Goal: Task Accomplishment & Management: Manage account settings

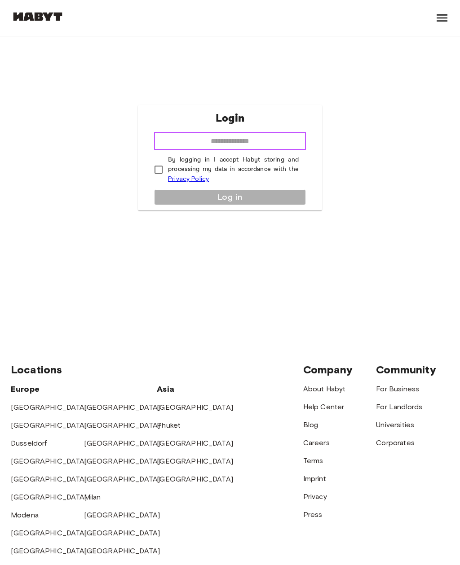
click at [280, 149] on input "email" at bounding box center [230, 141] width 152 height 18
type input "**********"
click at [261, 208] on div "**********" at bounding box center [230, 157] width 184 height 105
click at [257, 203] on div "**********" at bounding box center [230, 157] width 184 height 105
click at [250, 204] on div "**********" at bounding box center [230, 157] width 184 height 105
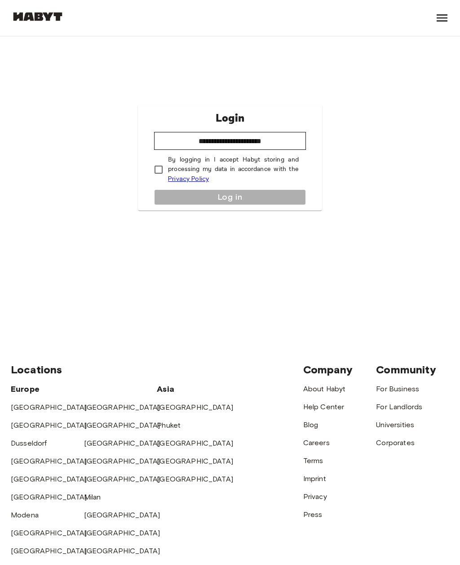
click at [35, 14] on img at bounding box center [38, 16] width 54 height 9
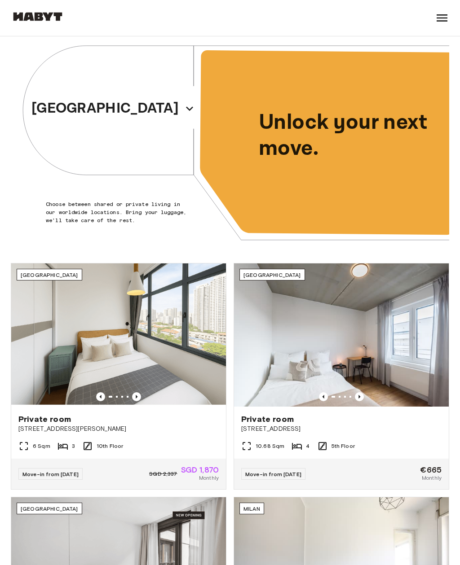
click at [442, 17] on icon at bounding box center [442, 18] width 14 height 14
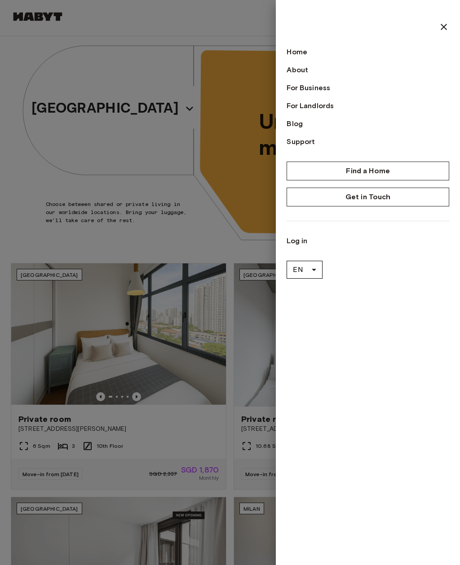
click at [302, 240] on link "Log in" at bounding box center [367, 241] width 162 height 11
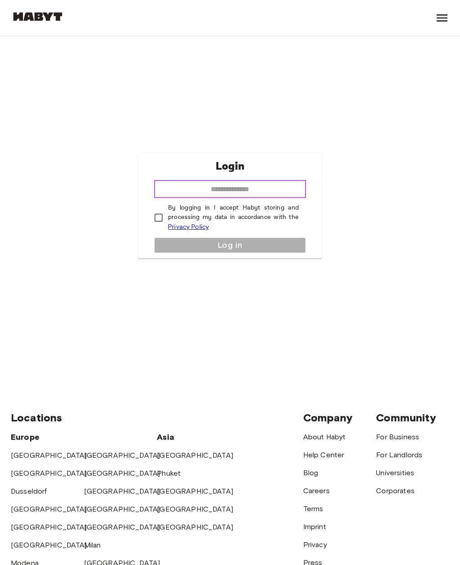
click at [269, 198] on input "email" at bounding box center [230, 189] width 152 height 18
type input "**********"
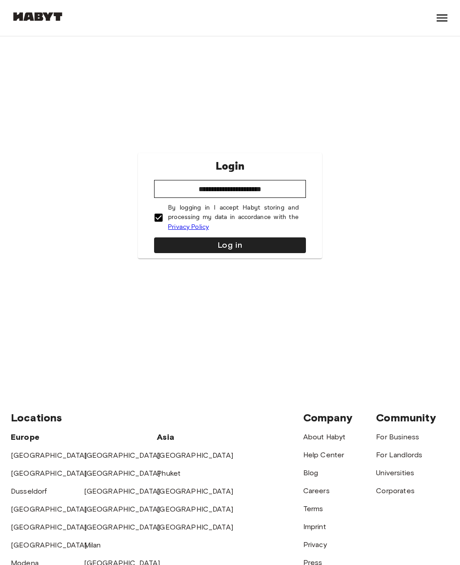
click at [244, 253] on button "Log in" at bounding box center [230, 245] width 152 height 16
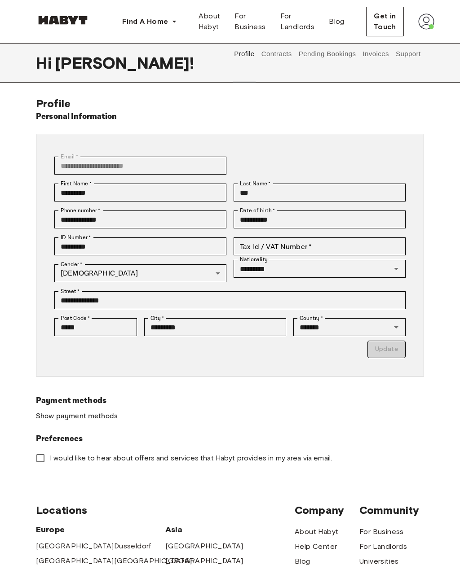
click at [276, 57] on button "Contracts" at bounding box center [276, 54] width 33 height 22
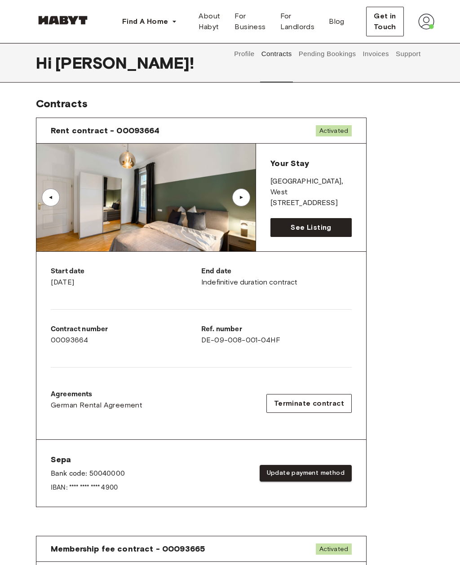
click at [243, 197] on div "▲" at bounding box center [241, 197] width 9 height 5
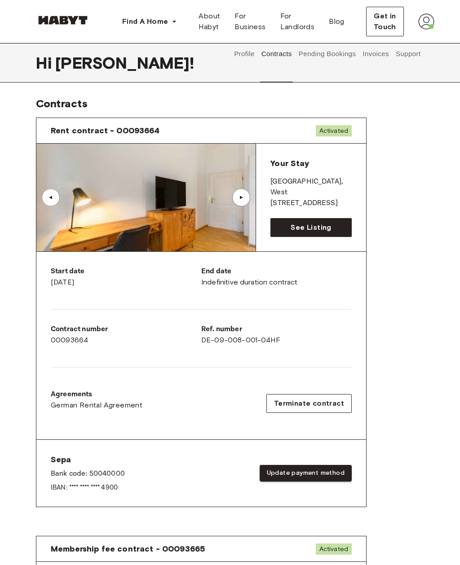
click at [242, 197] on div "▲" at bounding box center [241, 197] width 9 height 5
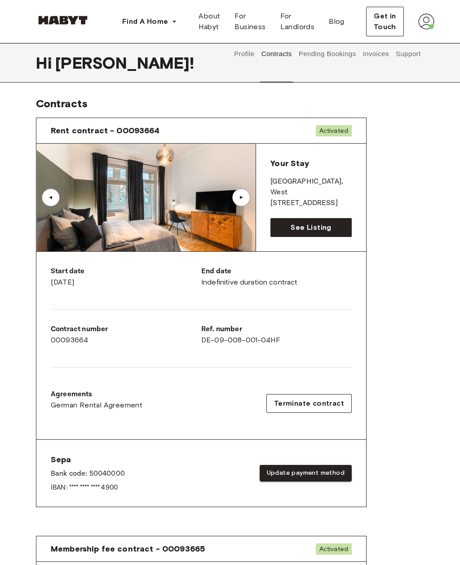
click at [245, 198] on div "▲" at bounding box center [241, 197] width 9 height 5
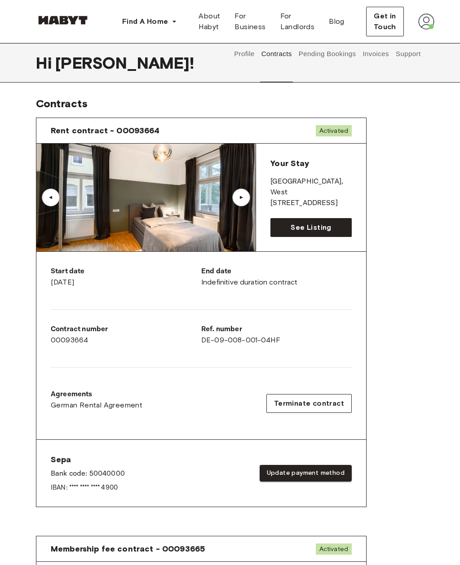
click at [243, 197] on div "▲" at bounding box center [241, 197] width 9 height 5
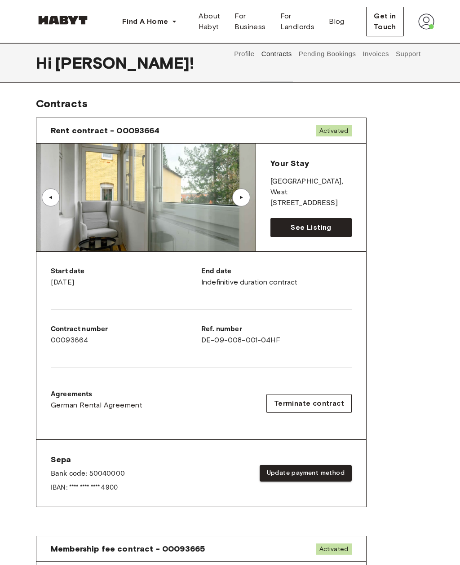
click at [240, 197] on div "▲" at bounding box center [241, 197] width 9 height 5
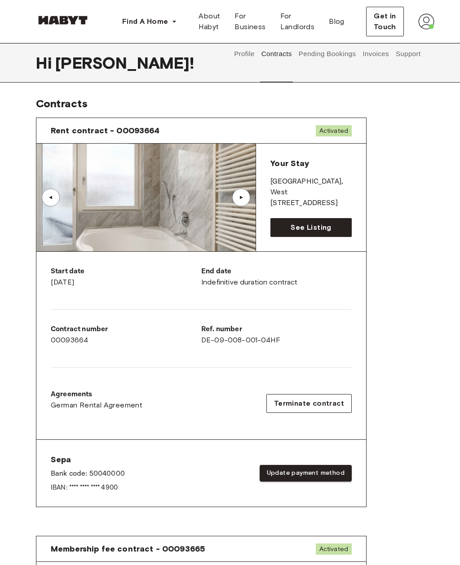
click at [238, 194] on div "▲" at bounding box center [241, 198] width 18 height 18
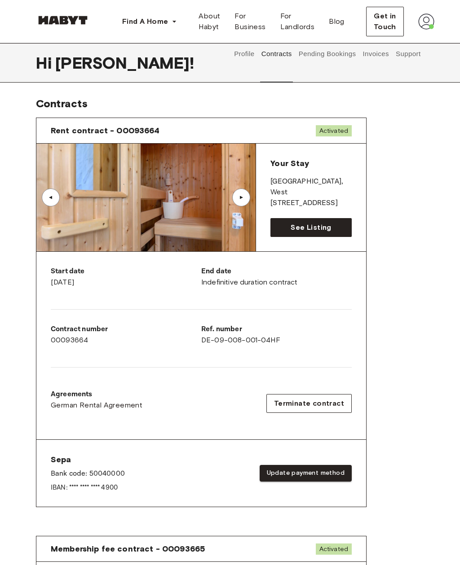
click at [240, 196] on div "▲" at bounding box center [241, 197] width 9 height 5
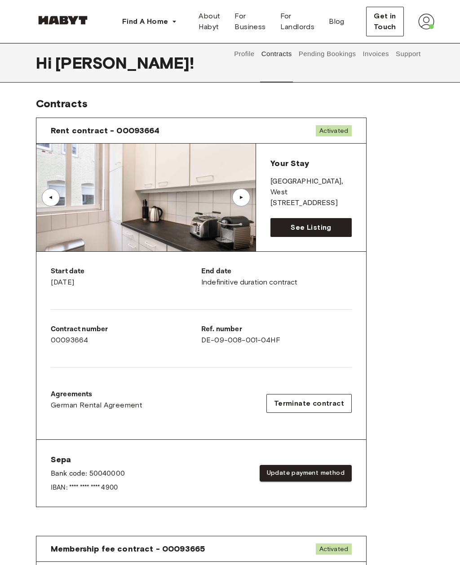
click at [243, 196] on div "▲" at bounding box center [241, 197] width 9 height 5
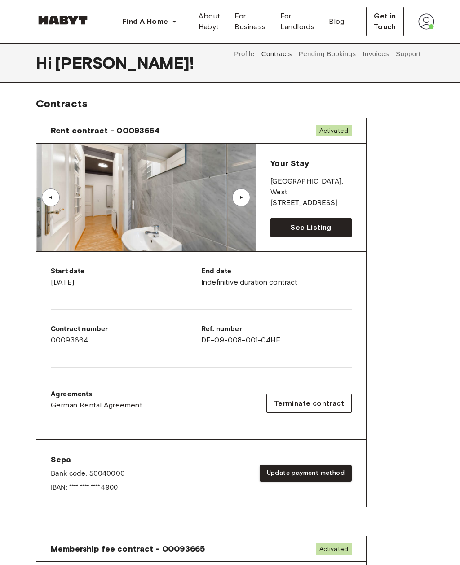
click at [238, 195] on div "▲" at bounding box center [241, 197] width 9 height 5
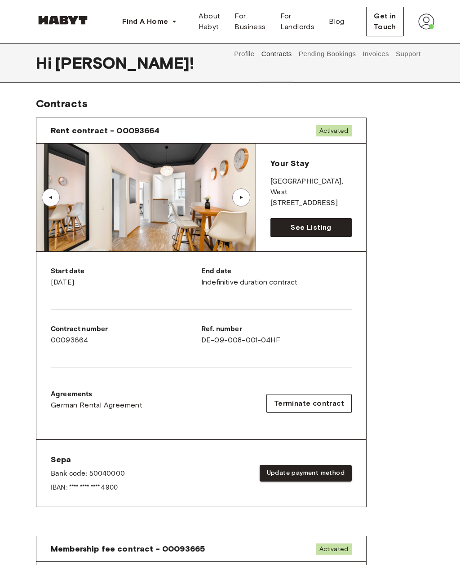
click at [241, 195] on div "▲" at bounding box center [241, 197] width 9 height 5
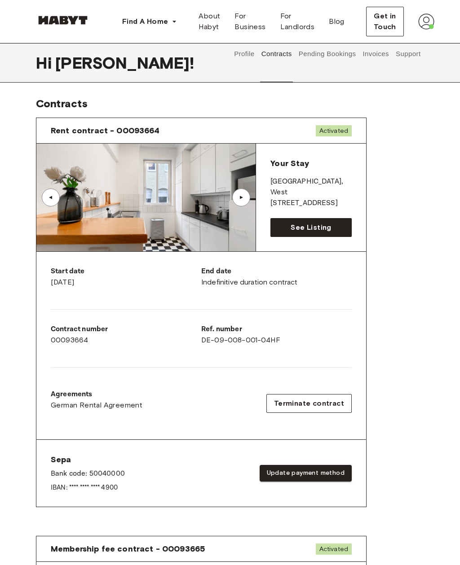
click at [241, 195] on div "▲" at bounding box center [241, 197] width 9 height 5
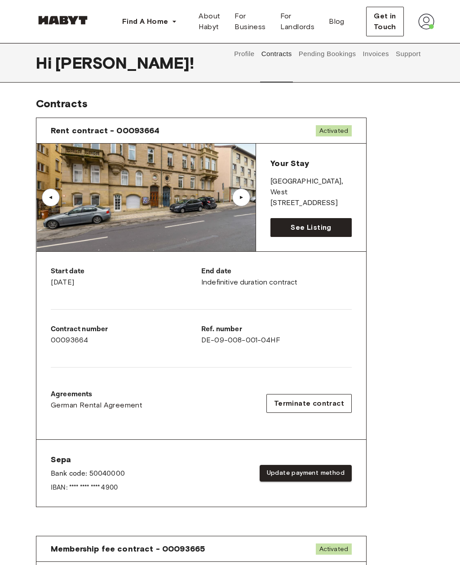
click at [241, 195] on div "▲" at bounding box center [241, 197] width 9 height 5
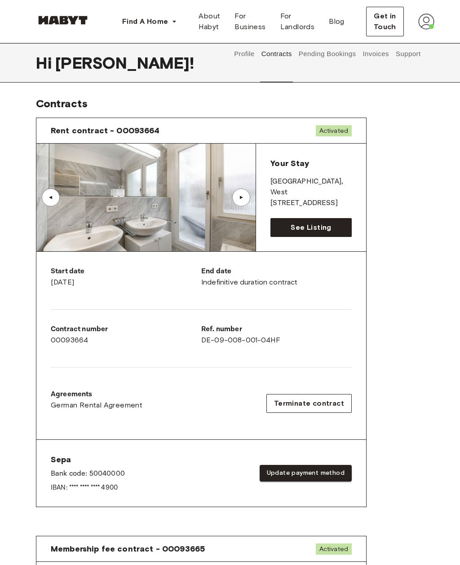
click at [241, 195] on div "▲" at bounding box center [241, 197] width 9 height 5
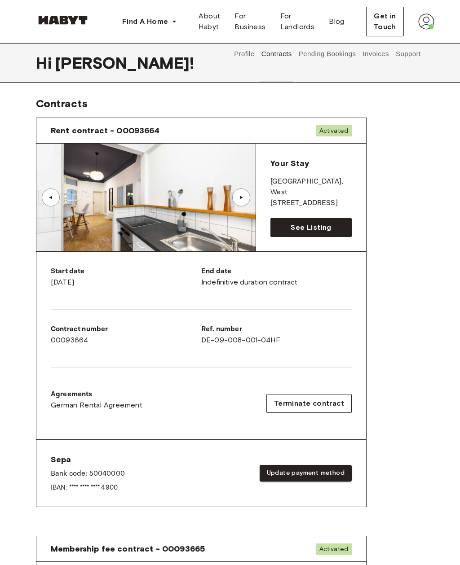
click at [244, 196] on div "▲" at bounding box center [241, 197] width 9 height 5
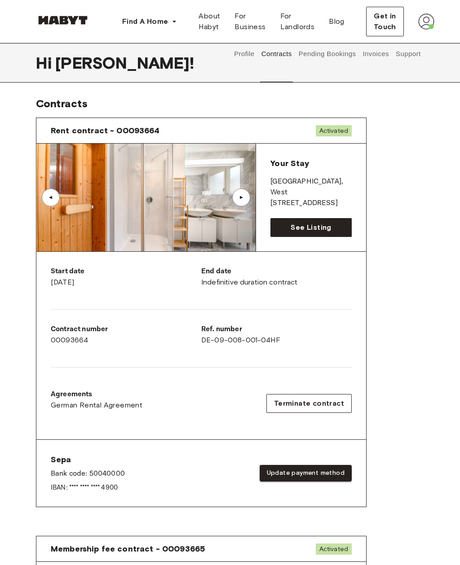
click at [240, 193] on div "▲" at bounding box center [241, 198] width 18 height 18
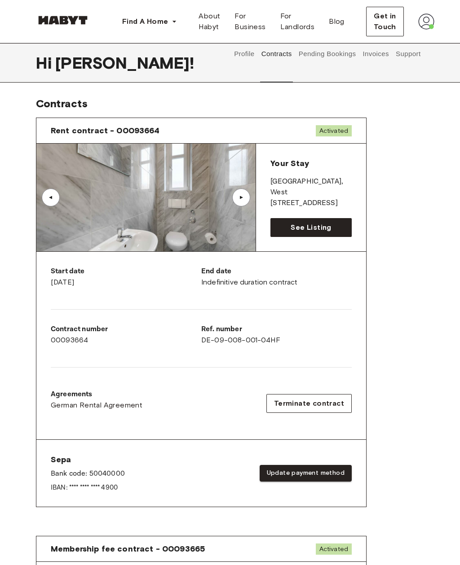
click at [247, 195] on div "▲" at bounding box center [241, 198] width 18 height 18
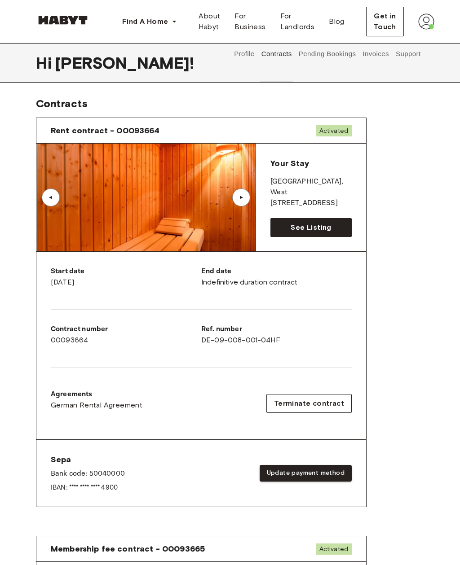
click at [246, 194] on div "▲" at bounding box center [241, 198] width 18 height 18
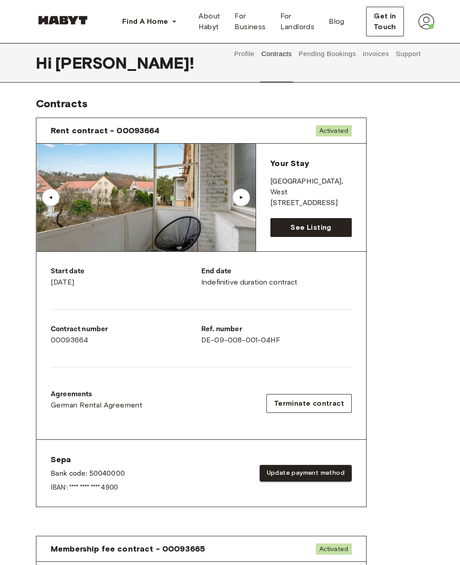
click at [48, 199] on div "▲" at bounding box center [50, 197] width 9 height 5
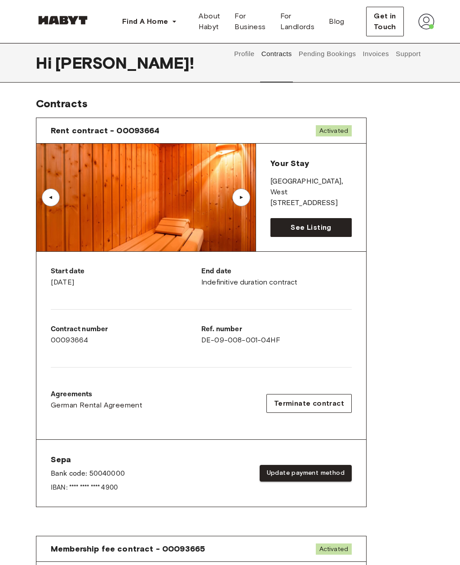
click at [243, 198] on div "▲" at bounding box center [241, 197] width 9 height 5
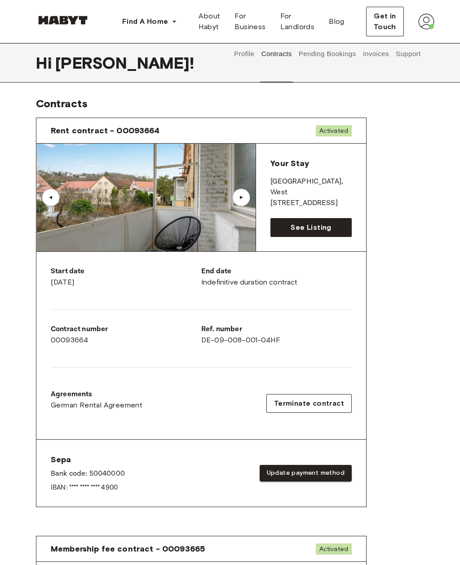
click at [243, 195] on div "▲" at bounding box center [241, 197] width 9 height 5
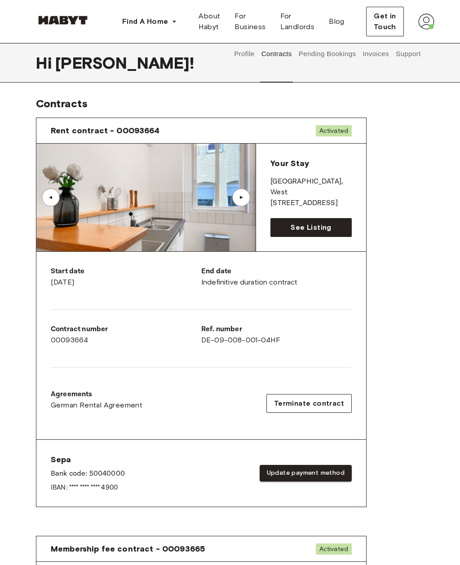
click at [240, 198] on div "▲" at bounding box center [241, 197] width 9 height 5
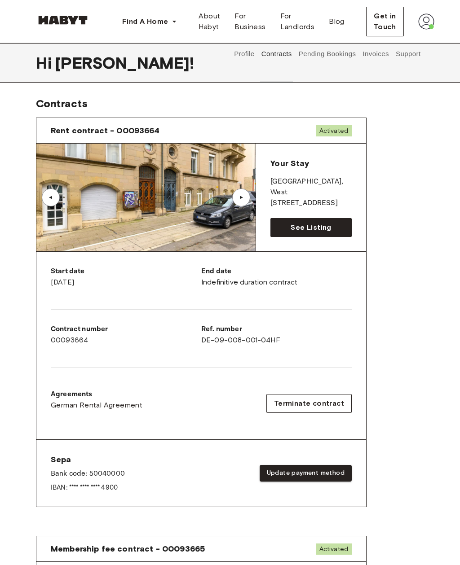
click at [242, 196] on div "▲" at bounding box center [241, 197] width 9 height 5
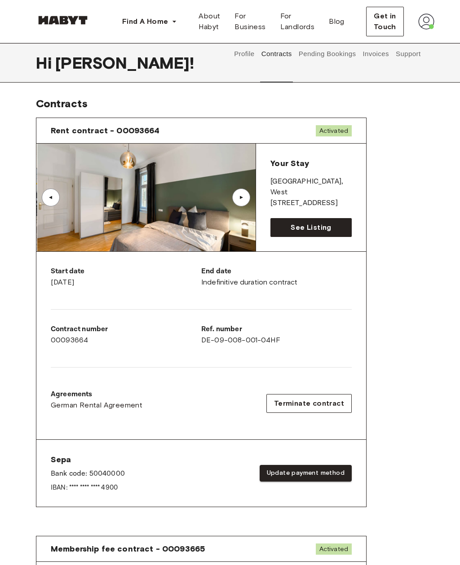
click at [244, 196] on div "▲" at bounding box center [241, 197] width 9 height 5
